Goal: Find contact information: Find contact information

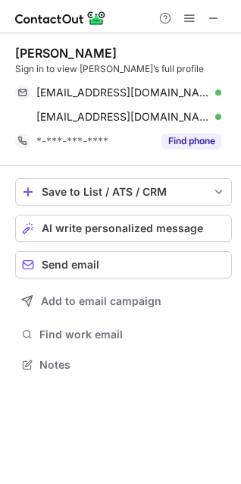
scroll to position [354, 241]
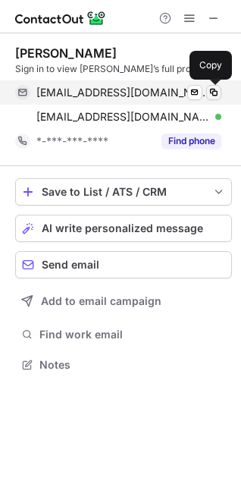
click at [213, 86] on span at bounding box center [214, 92] width 12 height 12
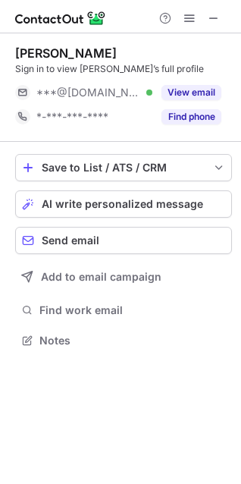
scroll to position [330, 241]
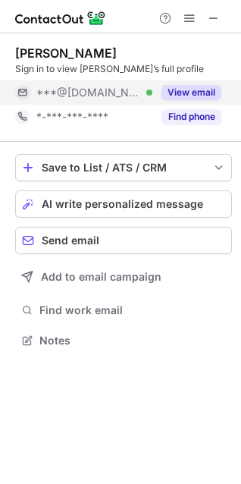
click at [206, 88] on button "View email" at bounding box center [192, 92] width 60 height 15
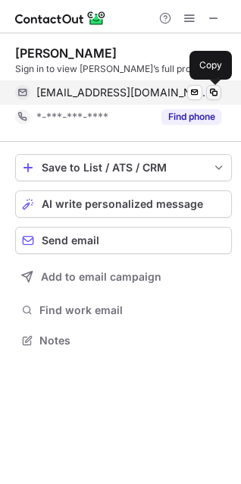
click at [210, 90] on span at bounding box center [214, 92] width 12 height 12
